Goal: Transaction & Acquisition: Obtain resource

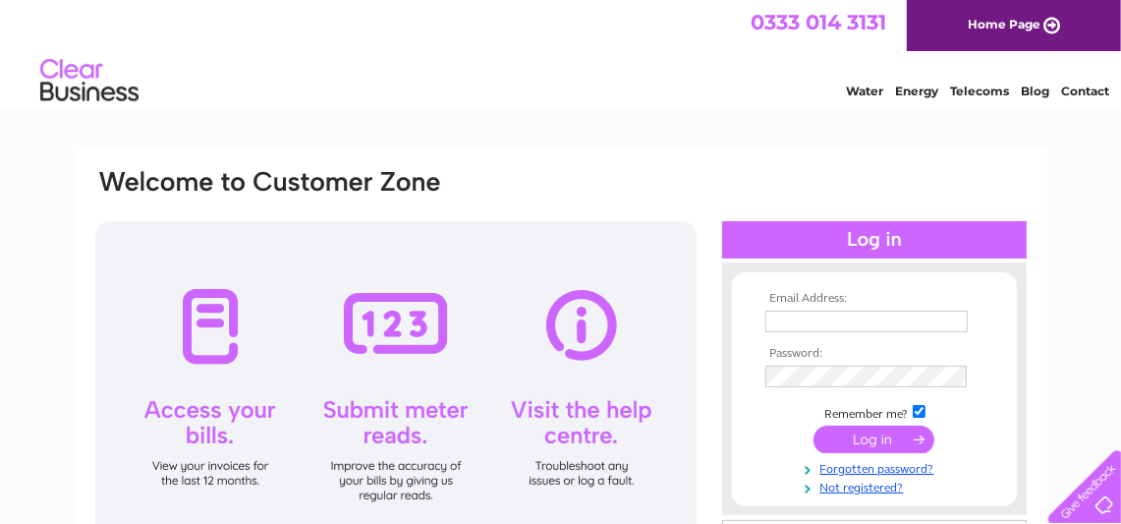
type input "lornski22@btinternet.com"
click at [881, 437] on input "submit" at bounding box center [874, 439] width 121 height 28
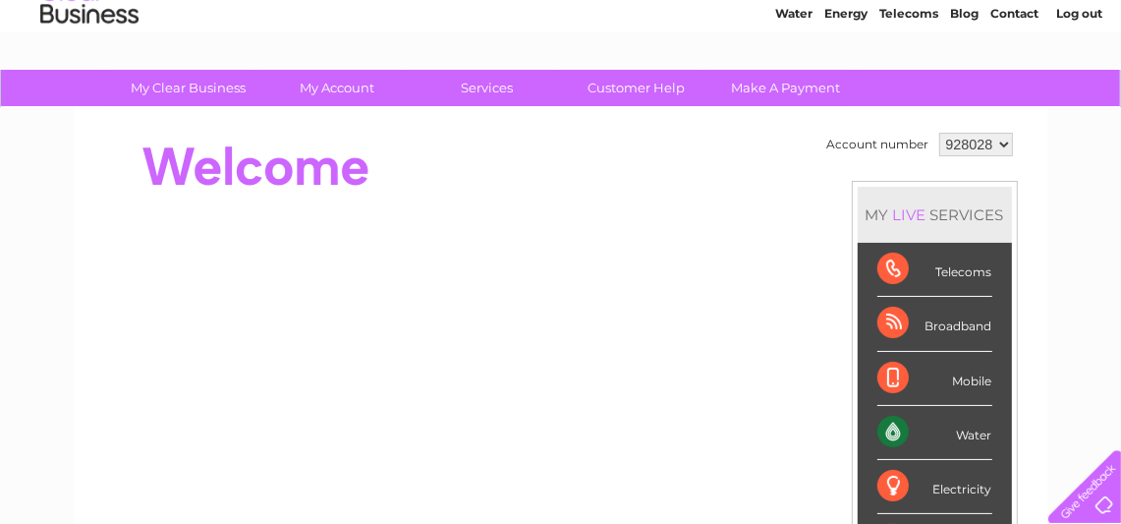
scroll to position [117, 0]
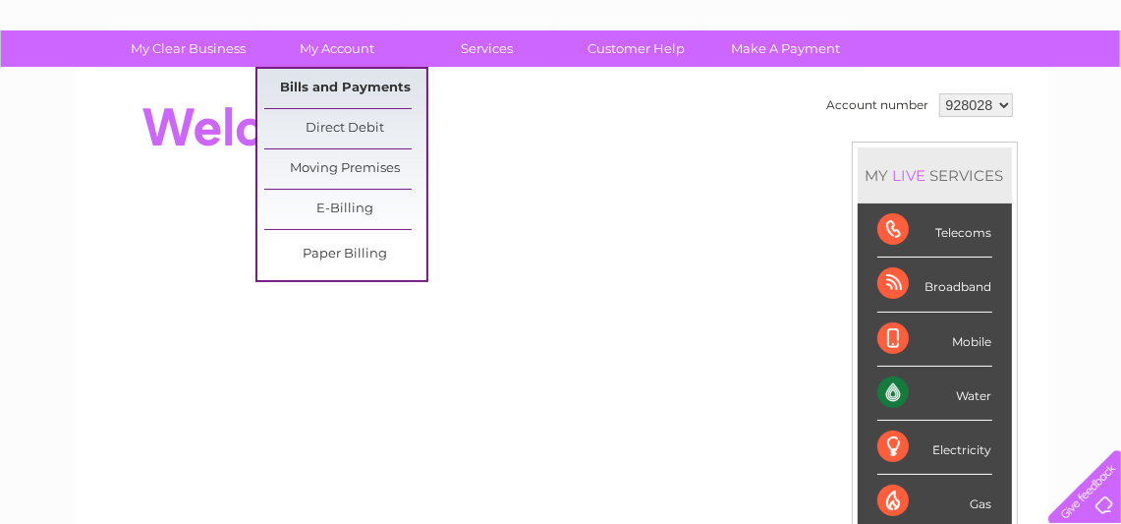
click at [348, 85] on link "Bills and Payments" at bounding box center [345, 88] width 162 height 39
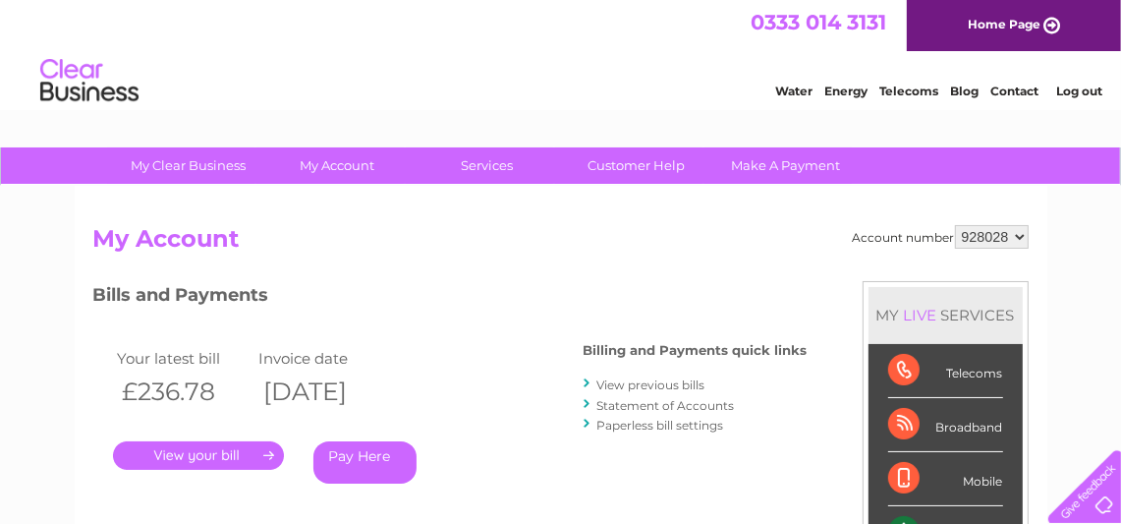
click at [199, 456] on link "." at bounding box center [198, 455] width 171 height 28
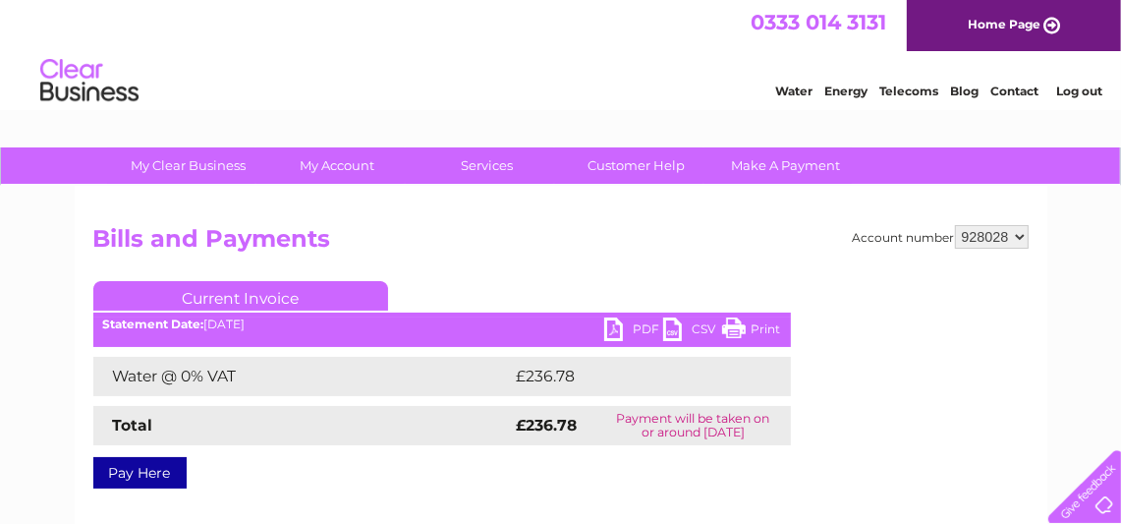
click at [631, 329] on link "PDF" at bounding box center [633, 331] width 59 height 28
